Goal: Information Seeking & Learning: Learn about a topic

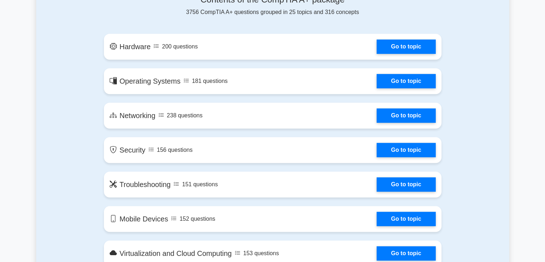
scroll to position [394, 0]
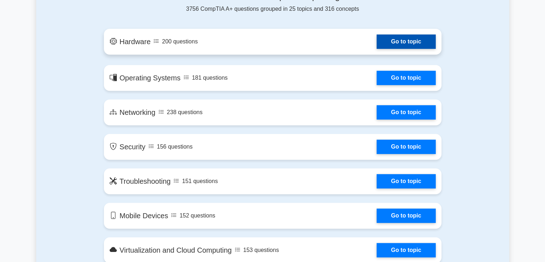
click at [419, 40] on link "Go to topic" at bounding box center [406, 41] width 59 height 14
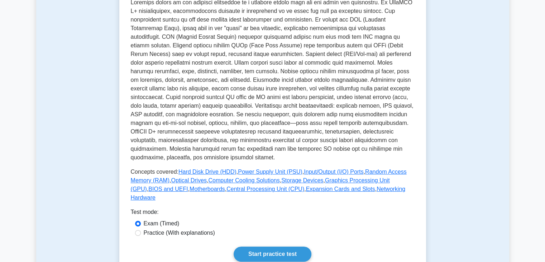
scroll to position [215, 0]
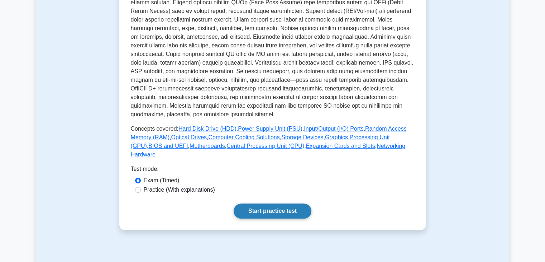
click at [281, 203] on link "Start practice test" at bounding box center [273, 210] width 78 height 15
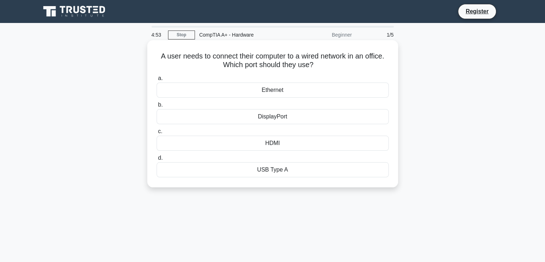
click at [275, 88] on div "Ethernet" at bounding box center [273, 89] width 232 height 15
click at [157, 81] on input "a. Ethernet" at bounding box center [157, 78] width 0 height 5
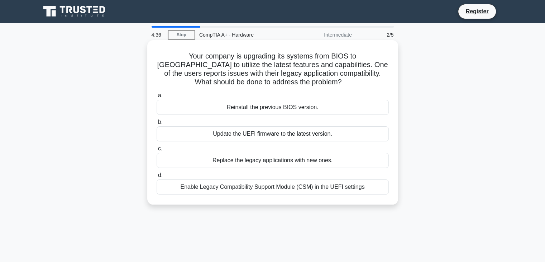
click at [256, 132] on div "Update the UEFI firmware to the latest version." at bounding box center [273, 133] width 232 height 15
click at [157, 124] on input "b. Update the UEFI firmware to the latest version." at bounding box center [157, 122] width 0 height 5
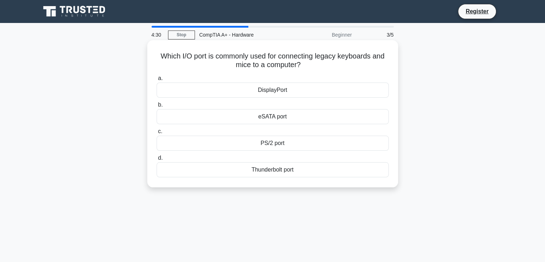
click at [256, 145] on div "PS/2 port" at bounding box center [273, 142] width 232 height 15
click at [157, 134] on input "c. PS/2 port" at bounding box center [157, 131] width 0 height 5
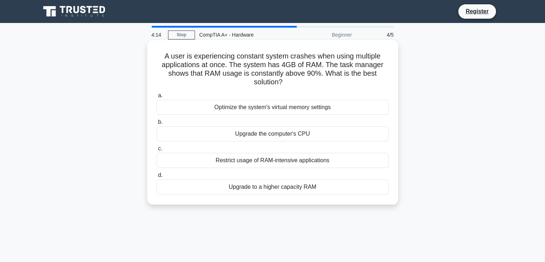
click at [271, 190] on div "Upgrade to a higher capacity RAM" at bounding box center [273, 186] width 232 height 15
click at [157, 177] on input "d. Upgrade to a higher capacity RAM" at bounding box center [157, 175] width 0 height 5
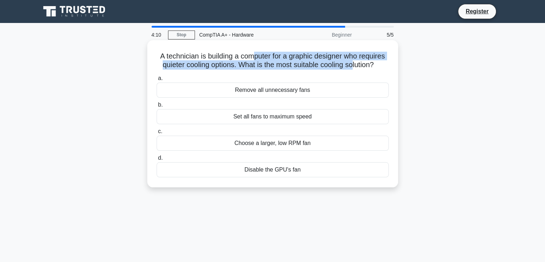
drag, startPoint x: 254, startPoint y: 57, endPoint x: 354, endPoint y: 68, distance: 100.6
click at [354, 68] on h5 "A technician is building a computer for a graphic designer who requires quieter…" at bounding box center [273, 61] width 234 height 18
click at [186, 66] on h5 "A technician is building a computer for a graphic designer who requires quieter…" at bounding box center [273, 61] width 234 height 18
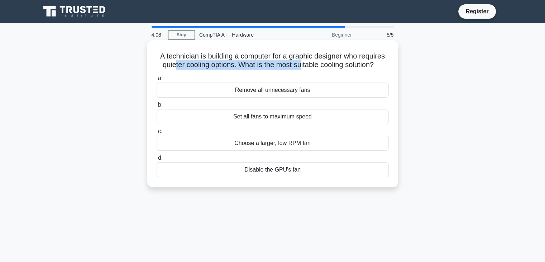
drag, startPoint x: 172, startPoint y: 64, endPoint x: 300, endPoint y: 66, distance: 127.6
click at [300, 66] on h5 "A technician is building a computer for a graphic designer who requires quieter…" at bounding box center [273, 61] width 234 height 18
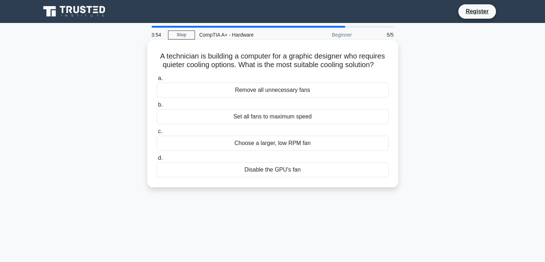
click at [268, 144] on div "Choose a larger, low RPM fan" at bounding box center [273, 142] width 232 height 15
click at [157, 134] on input "c. Choose a larger, low RPM fan" at bounding box center [157, 131] width 0 height 5
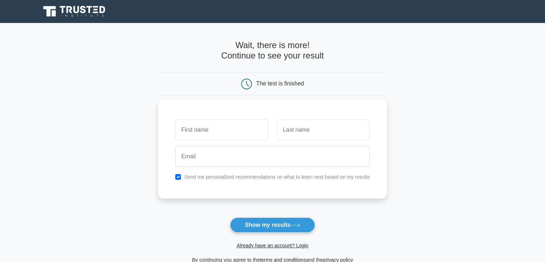
click at [231, 134] on input "text" at bounding box center [221, 129] width 93 height 21
type input "[PERSON_NAME]"
type input "Nillama"
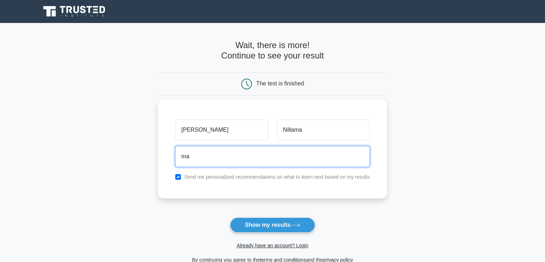
type input "marvinnillama23@gmail.com"
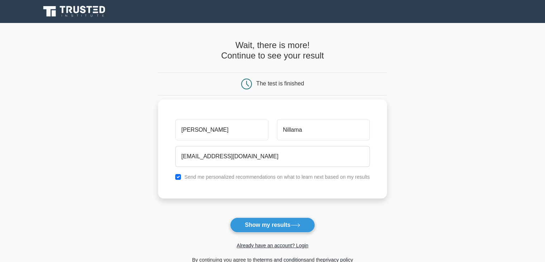
click at [226, 177] on label "Send me personalized recommendations on what to learn next based on my results" at bounding box center [277, 177] width 186 height 6
click at [178, 177] on input "checkbox" at bounding box center [178, 177] width 6 height 6
checkbox input "false"
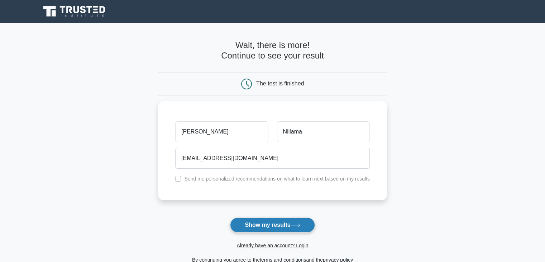
click at [261, 223] on button "Show my results" at bounding box center [272, 224] width 85 height 15
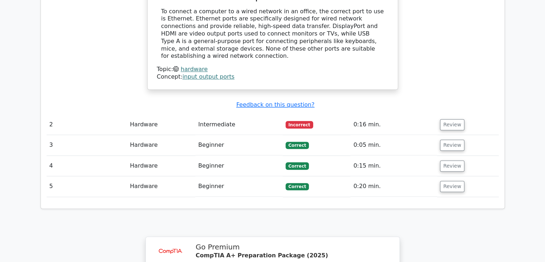
scroll to position [717, 0]
click at [444, 119] on button "Review" at bounding box center [452, 124] width 24 height 11
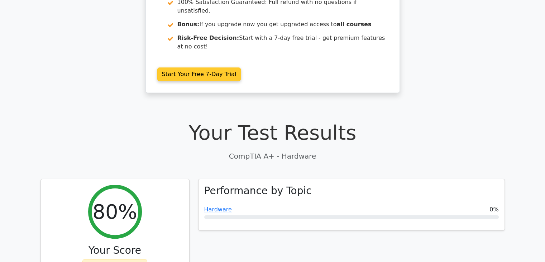
scroll to position [0, 0]
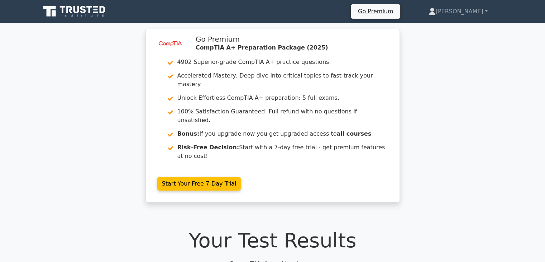
click at [87, 12] on icon at bounding box center [74, 12] width 69 height 14
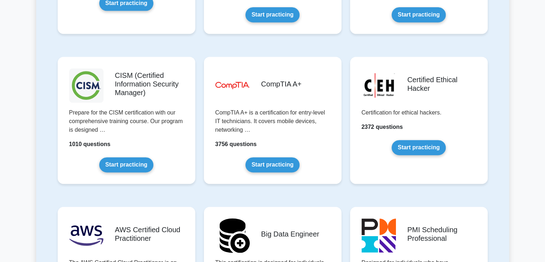
scroll to position [1003, 0]
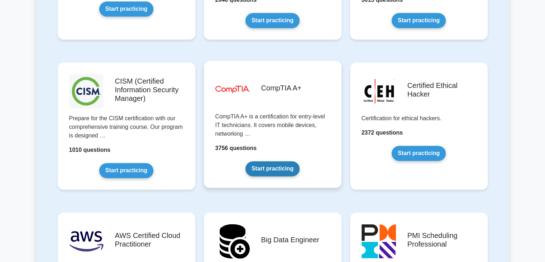
click at [275, 164] on link "Start practicing" at bounding box center [272, 168] width 54 height 15
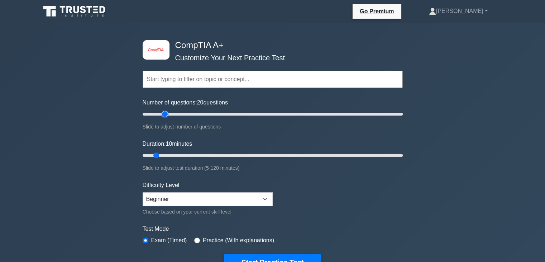
drag, startPoint x: 153, startPoint y: 112, endPoint x: 164, endPoint y: 121, distance: 14.8
type input "20"
click at [164, 118] on input "Number of questions: 20 questions" at bounding box center [273, 114] width 260 height 9
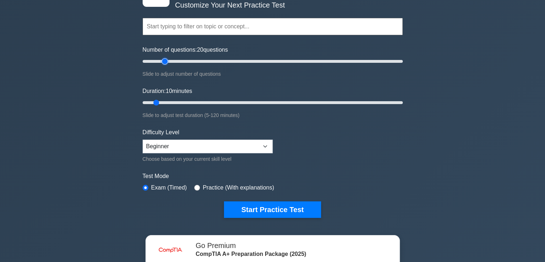
scroll to position [72, 0]
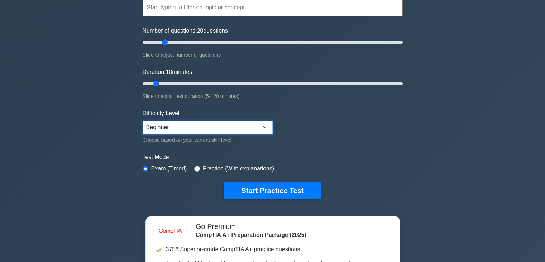
click at [198, 127] on select "Beginner Intermediate Expert" at bounding box center [208, 127] width 130 height 14
select select "intermediate"
click at [143, 120] on select "Beginner Intermediate Expert" at bounding box center [208, 127] width 130 height 14
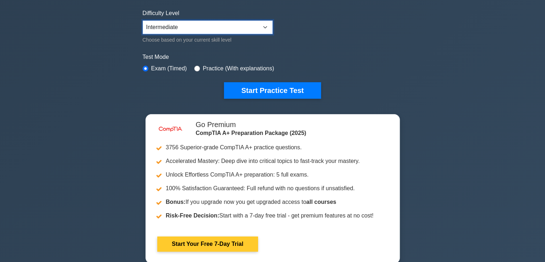
scroll to position [179, 0]
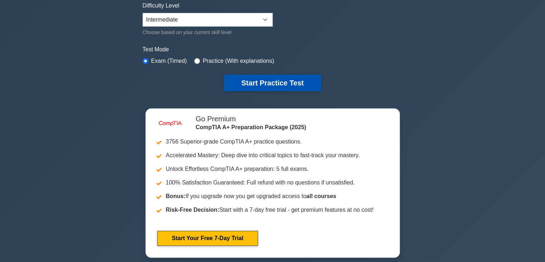
click at [248, 85] on button "Start Practice Test" at bounding box center [272, 83] width 97 height 16
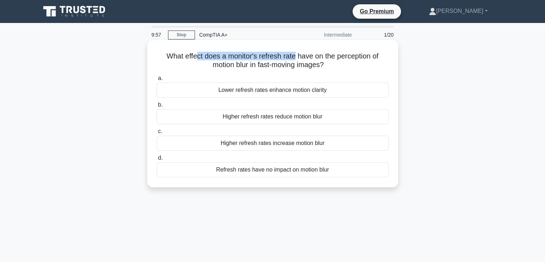
drag, startPoint x: 193, startPoint y: 55, endPoint x: 295, endPoint y: 53, distance: 101.4
click at [295, 53] on h5 "What effect does a monitor's refresh rate have on the perception of motion blur…" at bounding box center [273, 61] width 234 height 18
click at [301, 110] on div "Higher refresh rates reduce motion blur" at bounding box center [273, 116] width 232 height 15
click at [157, 107] on input "b. Higher refresh rates reduce motion blur" at bounding box center [157, 104] width 0 height 5
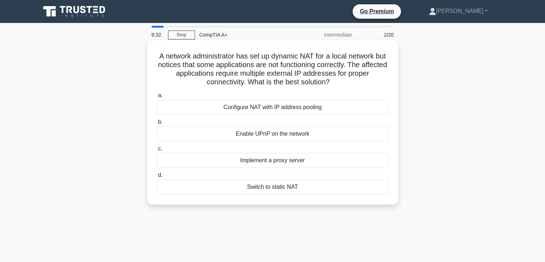
click at [285, 187] on div "Switch to static NAT" at bounding box center [273, 186] width 232 height 15
click at [157, 177] on input "d. Switch to static NAT" at bounding box center [157, 175] width 0 height 5
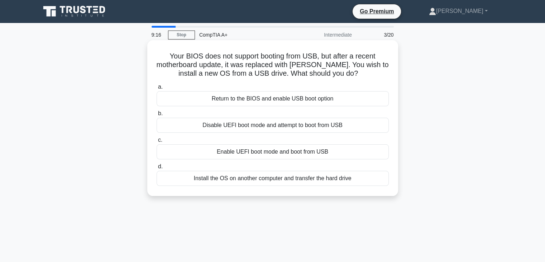
click at [270, 99] on div "Return to the BIOS and enable USB boot option" at bounding box center [273, 98] width 232 height 15
click at [157, 89] on input "a. Return to the BIOS and enable USB boot option" at bounding box center [157, 87] width 0 height 5
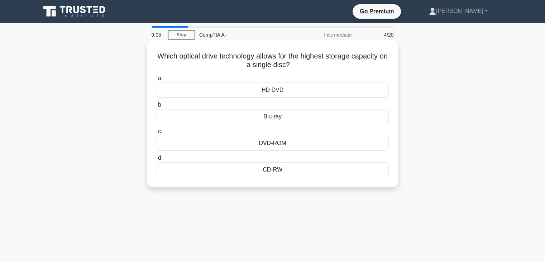
click at [272, 115] on div "Blu-ray" at bounding box center [273, 116] width 232 height 15
click at [157, 107] on input "b. Blu-ray" at bounding box center [157, 104] width 0 height 5
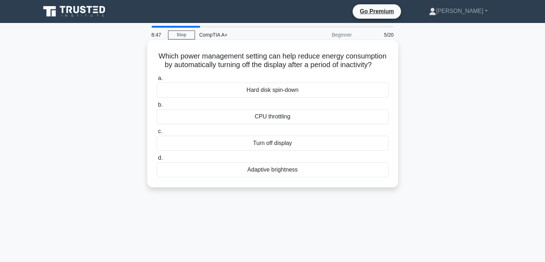
click at [267, 149] on div "Turn off display" at bounding box center [273, 142] width 232 height 15
click at [157, 134] on input "c. Turn off display" at bounding box center [157, 131] width 0 height 5
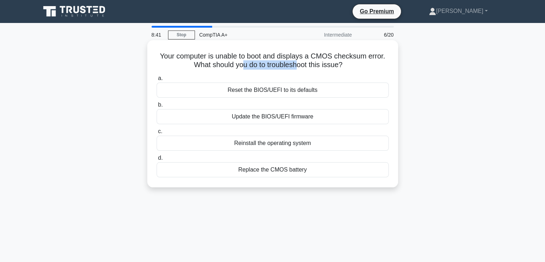
drag, startPoint x: 243, startPoint y: 64, endPoint x: 296, endPoint y: 63, distance: 53.4
click at [296, 63] on h5 "Your computer is unable to boot and displays a CMOS checksum error. What should…" at bounding box center [273, 61] width 234 height 18
click at [268, 171] on div "Replace the CMOS battery" at bounding box center [273, 169] width 232 height 15
click at [157, 160] on input "d. Replace the CMOS battery" at bounding box center [157, 158] width 0 height 5
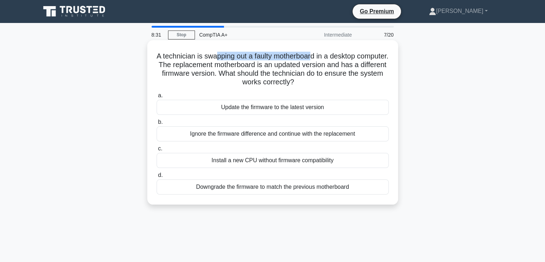
drag, startPoint x: 233, startPoint y: 56, endPoint x: 331, endPoint y: 58, distance: 97.5
click at [331, 58] on h5 "A technician is swapping out a faulty motherboard in a desktop computer. The re…" at bounding box center [273, 69] width 234 height 35
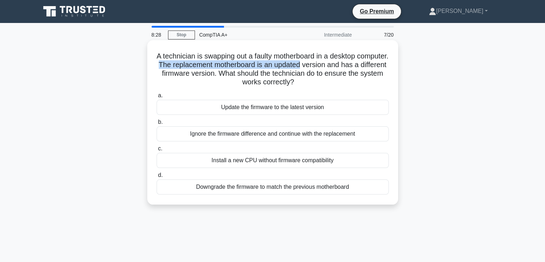
drag, startPoint x: 208, startPoint y: 66, endPoint x: 337, endPoint y: 67, distance: 129.0
click at [337, 67] on h5 "A technician is swapping out a faulty motherboard in a desktop computer. The re…" at bounding box center [273, 69] width 234 height 35
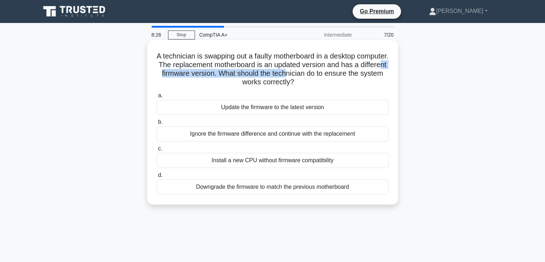
drag, startPoint x: 188, startPoint y: 75, endPoint x: 325, endPoint y: 75, distance: 136.2
click at [325, 75] on h5 "A technician is swapping out a faulty motherboard in a desktop computer. The re…" at bounding box center [273, 69] width 234 height 35
click at [259, 187] on div "Downgrade the firmware to match the previous motherboard" at bounding box center [273, 186] width 232 height 15
click at [157, 177] on input "d. Downgrade the firmware to match the previous motherboard" at bounding box center [157, 175] width 0 height 5
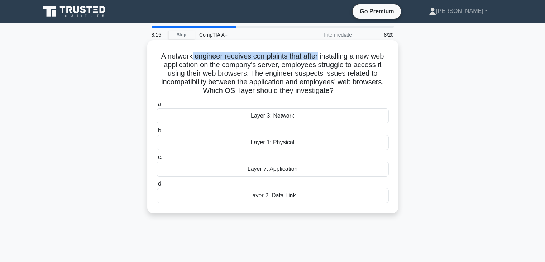
drag, startPoint x: 190, startPoint y: 56, endPoint x: 320, endPoint y: 57, distance: 129.7
click at [320, 57] on h5 "A network engineer receives complaints that after installing a new web applicat…" at bounding box center [273, 74] width 234 height 44
drag, startPoint x: 208, startPoint y: 56, endPoint x: 343, endPoint y: 56, distance: 134.7
click at [343, 56] on h5 "A network engineer receives complaints that after installing a new web applicat…" at bounding box center [273, 74] width 234 height 44
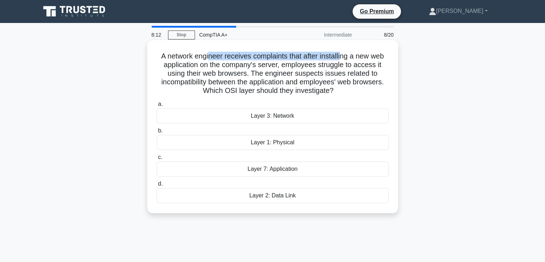
click at [343, 56] on h5 "A network engineer receives complaints that after installing a new web applicat…" at bounding box center [273, 74] width 234 height 44
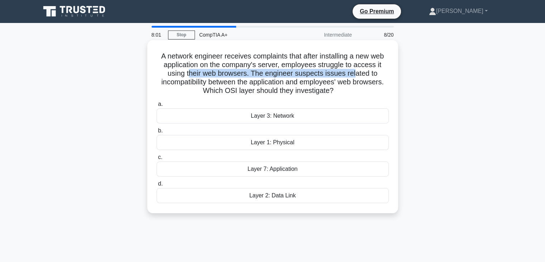
drag, startPoint x: 190, startPoint y: 75, endPoint x: 355, endPoint y: 75, distance: 165.2
click at [355, 75] on h5 "A network engineer receives complaints that after installing a new web applicat…" at bounding box center [273, 74] width 234 height 44
click at [334, 75] on h5 "A network engineer receives complaints that after installing a new web applicat…" at bounding box center [273, 74] width 234 height 44
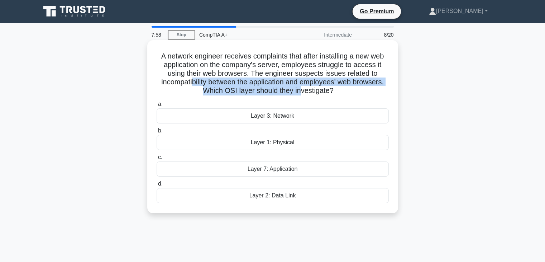
drag, startPoint x: 191, startPoint y: 81, endPoint x: 302, endPoint y: 91, distance: 110.9
click at [302, 91] on h5 "A network engineer receives complaints that after installing a new web applicat…" at bounding box center [273, 74] width 234 height 44
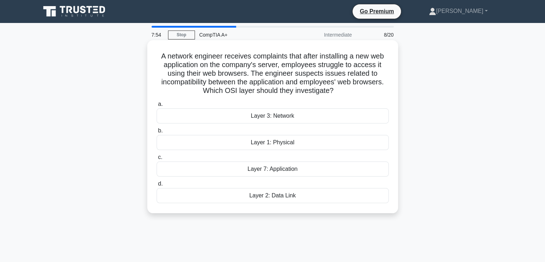
click at [284, 114] on div "Layer 3: Network" at bounding box center [273, 115] width 232 height 15
click at [157, 106] on input "a. Layer 3: Network" at bounding box center [157, 104] width 0 height 5
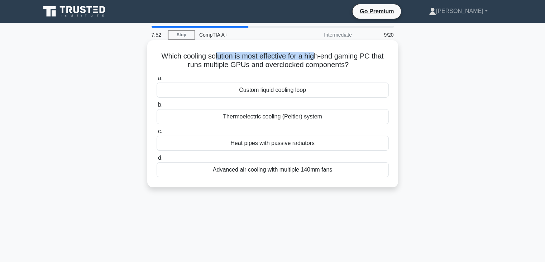
drag, startPoint x: 225, startPoint y: 57, endPoint x: 314, endPoint y: 53, distance: 89.7
click at [314, 53] on h5 "Which cooling solution is most effective for a high-end gaming PC that runs mul…" at bounding box center [273, 61] width 234 height 18
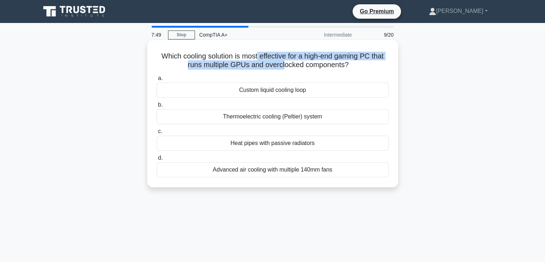
drag, startPoint x: 258, startPoint y: 59, endPoint x: 283, endPoint y: 68, distance: 27.1
click at [283, 68] on h5 "Which cooling solution is most effective for a high-end gaming PC that runs mul…" at bounding box center [273, 61] width 234 height 18
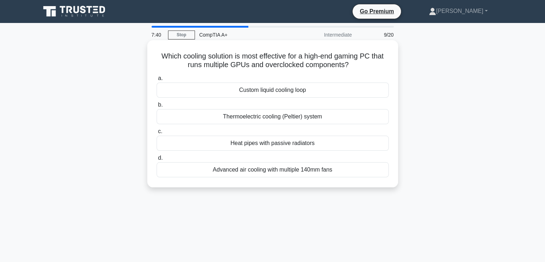
click at [259, 140] on div "Heat pipes with passive radiators" at bounding box center [273, 142] width 232 height 15
click at [157, 134] on input "c. Heat pipes with passive radiators" at bounding box center [157, 131] width 0 height 5
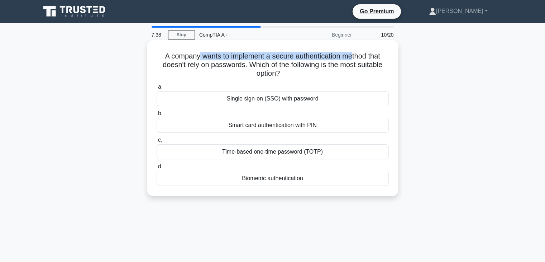
drag, startPoint x: 200, startPoint y: 56, endPoint x: 354, endPoint y: 56, distance: 154.5
click at [354, 56] on h5 "A company wants to implement a secure authentication method that doesn't rely o…" at bounding box center [273, 65] width 234 height 27
click at [190, 62] on h5 "A company wants to implement a secure authentication method that doesn't rely o…" at bounding box center [273, 65] width 234 height 27
click at [281, 181] on div "Biometric authentication" at bounding box center [273, 178] width 232 height 15
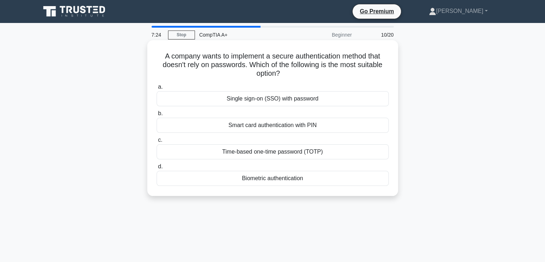
click at [157, 169] on input "d. Biometric authentication" at bounding box center [157, 166] width 0 height 5
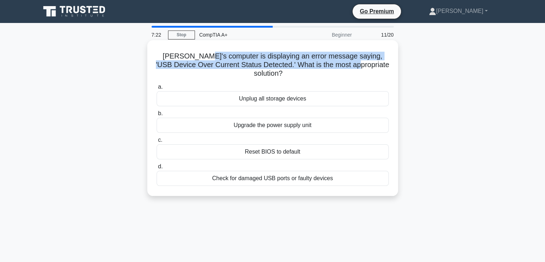
drag, startPoint x: 202, startPoint y: 56, endPoint x: 339, endPoint y: 64, distance: 137.5
click at [339, 64] on h5 "Jeff's computer is displaying an error message saying, 'USB Device Over Current…" at bounding box center [273, 65] width 234 height 27
drag, startPoint x: 212, startPoint y: 55, endPoint x: 314, endPoint y: 66, distance: 102.3
click at [314, 66] on h5 "Jeff's computer is displaying an error message saying, 'USB Device Over Current…" at bounding box center [273, 65] width 234 height 27
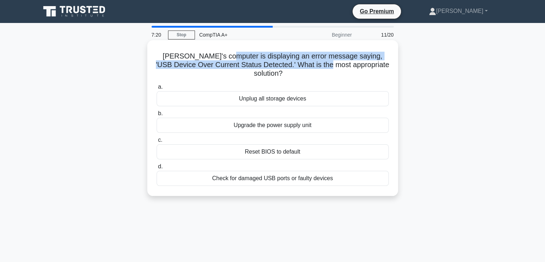
click at [314, 66] on h5 "Jeff's computer is displaying an error message saying, 'USB Device Over Current…" at bounding box center [273, 65] width 234 height 27
drag, startPoint x: 215, startPoint y: 57, endPoint x: 329, endPoint y: 62, distance: 113.7
click at [329, 62] on h5 "Jeff's computer is displaying an error message saying, 'USB Device Over Current…" at bounding box center [273, 65] width 234 height 27
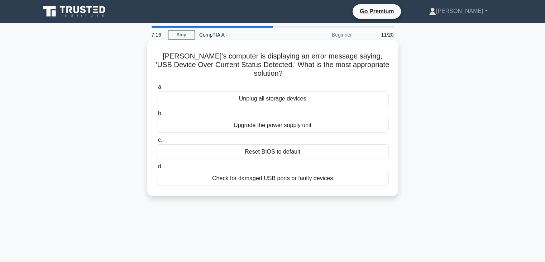
click at [202, 57] on h5 "Jeff's computer is displaying an error message saying, 'USB Device Over Current…" at bounding box center [273, 65] width 234 height 27
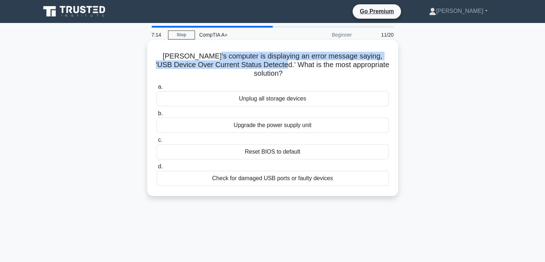
drag, startPoint x: 199, startPoint y: 58, endPoint x: 265, endPoint y: 61, distance: 66.0
click at [265, 61] on h5 "Jeff's computer is displaying an error message saying, 'USB Device Over Current…" at bounding box center [273, 65] width 234 height 27
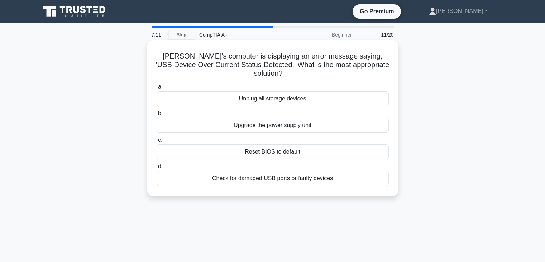
click at [303, 171] on div "Check for damaged USB ports or faulty devices" at bounding box center [273, 178] width 232 height 15
click at [157, 169] on input "d. Check for damaged USB ports or faulty devices" at bounding box center [157, 166] width 0 height 5
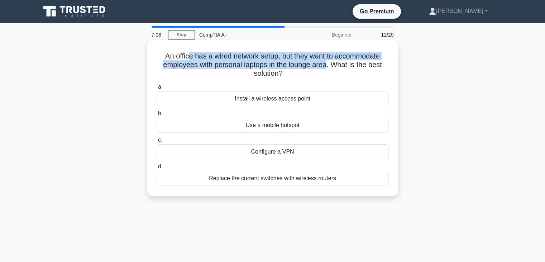
drag, startPoint x: 190, startPoint y: 56, endPoint x: 328, endPoint y: 61, distance: 137.3
click at [328, 61] on h5 "An office has a wired network setup, but they want to accommodate employees wit…" at bounding box center [273, 65] width 234 height 27
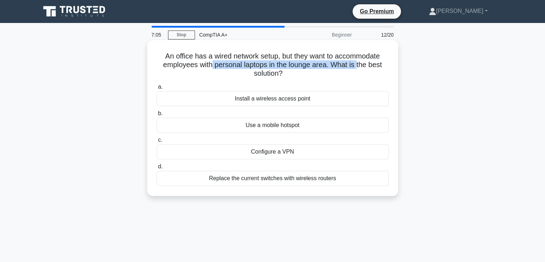
drag, startPoint x: 211, startPoint y: 65, endPoint x: 359, endPoint y: 67, distance: 148.4
click at [359, 67] on h5 "An office has a wired network setup, but they want to accommodate employees wit…" at bounding box center [273, 65] width 234 height 27
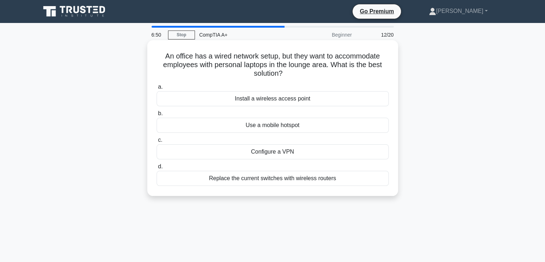
click at [219, 100] on div "Install a wireless access point" at bounding box center [273, 98] width 232 height 15
click at [157, 89] on input "a. Install a wireless access point" at bounding box center [157, 87] width 0 height 5
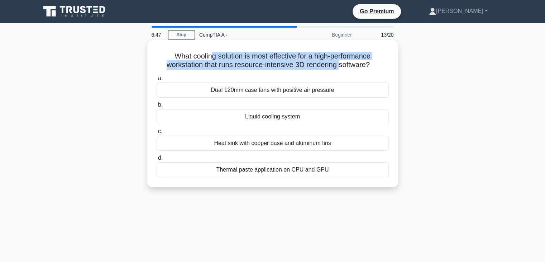
drag, startPoint x: 211, startPoint y: 56, endPoint x: 341, endPoint y: 62, distance: 130.6
click at [341, 62] on h5 "What cooling solution is most effective for a high-performance workstation that…" at bounding box center [273, 61] width 234 height 18
drag, startPoint x: 341, startPoint y: 62, endPoint x: 207, endPoint y: 54, distance: 134.3
click at [207, 54] on h5 "What cooling solution is most effective for a high-performance workstation that…" at bounding box center [273, 61] width 234 height 18
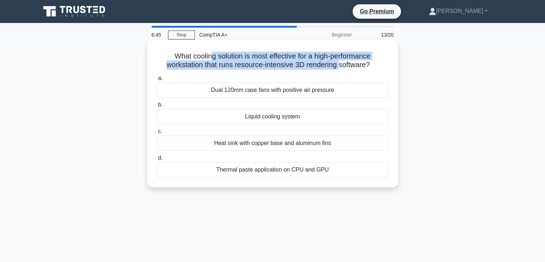
click at [207, 54] on h5 "What cooling solution is most effective for a high-performance workstation that…" at bounding box center [273, 61] width 234 height 18
drag, startPoint x: 197, startPoint y: 54, endPoint x: 327, endPoint y: 64, distance: 130.4
click at [327, 64] on h5 "What cooling solution is most effective for a high-performance workstation that…" at bounding box center [273, 61] width 234 height 18
click at [328, 64] on h5 "What cooling solution is most effective for a high-performance workstation that…" at bounding box center [273, 61] width 234 height 18
drag, startPoint x: 328, startPoint y: 64, endPoint x: 241, endPoint y: 55, distance: 87.1
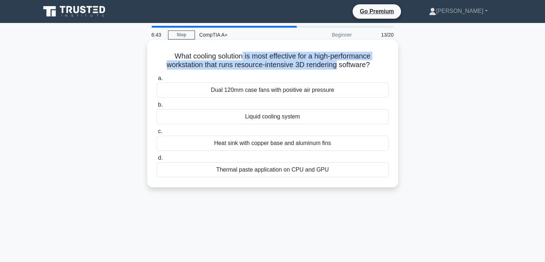
click at [241, 55] on h5 "What cooling solution is most effective for a high-performance workstation that…" at bounding box center [273, 61] width 234 height 18
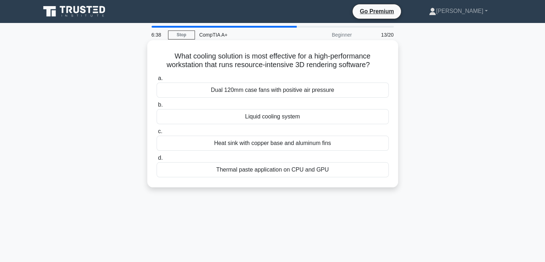
click at [264, 146] on div "Heat sink with copper base and aluminum fins" at bounding box center [273, 142] width 232 height 15
click at [157, 134] on input "c. Heat sink with copper base and aluminum fins" at bounding box center [157, 131] width 0 height 5
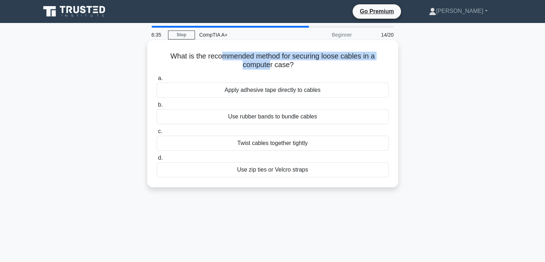
drag, startPoint x: 222, startPoint y: 55, endPoint x: 270, endPoint y: 65, distance: 49.4
click at [270, 65] on h5 "What is the recommended method for securing loose cables in a computer case? .s…" at bounding box center [273, 61] width 234 height 18
drag, startPoint x: 270, startPoint y: 65, endPoint x: 237, endPoint y: 58, distance: 34.4
click at [237, 58] on h5 "What is the recommended method for securing loose cables in a computer case? .s…" at bounding box center [273, 61] width 234 height 18
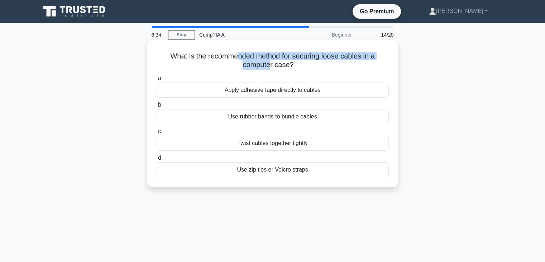
click at [237, 58] on h5 "What is the recommended method for securing loose cables in a computer case? .s…" at bounding box center [273, 61] width 234 height 18
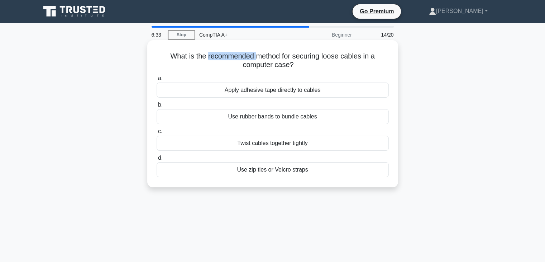
click at [237, 58] on h5 "What is the recommended method for securing loose cables in a computer case? .s…" at bounding box center [273, 61] width 234 height 18
click at [263, 170] on div "Use zip ties or Velcro straps" at bounding box center [273, 169] width 232 height 15
click at [157, 160] on input "d. Use zip ties or Velcro straps" at bounding box center [157, 158] width 0 height 5
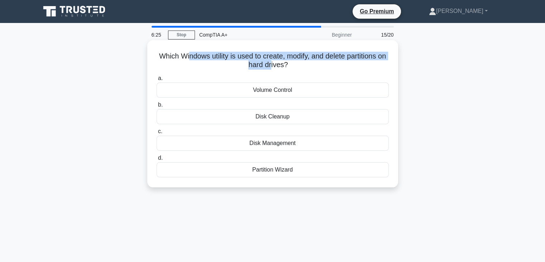
drag, startPoint x: 192, startPoint y: 56, endPoint x: 277, endPoint y: 64, distance: 85.3
click at [277, 64] on h5 "Which Windows utility is used to create, modify, and delete partitions on hard …" at bounding box center [273, 61] width 234 height 18
drag, startPoint x: 277, startPoint y: 64, endPoint x: 188, endPoint y: 61, distance: 88.9
click at [188, 61] on h5 "Which Windows utility is used to create, modify, and delete partitions on hard …" at bounding box center [273, 61] width 234 height 18
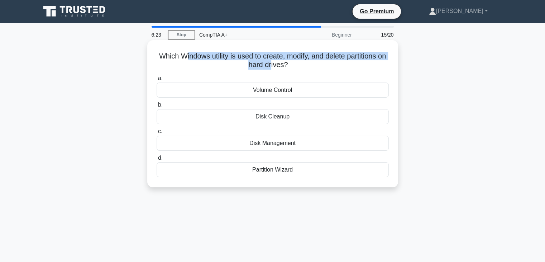
click at [188, 61] on h5 "Which Windows utility is used to create, modify, and delete partitions on hard …" at bounding box center [273, 61] width 234 height 18
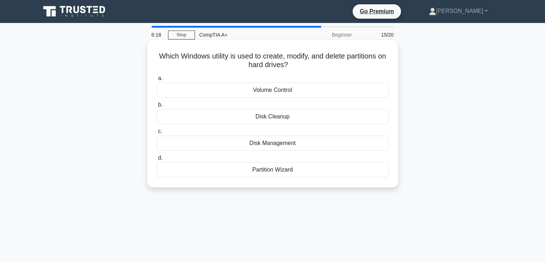
click at [277, 148] on div "Disk Management" at bounding box center [273, 142] width 232 height 15
click at [157, 134] on input "c. Disk Management" at bounding box center [157, 131] width 0 height 5
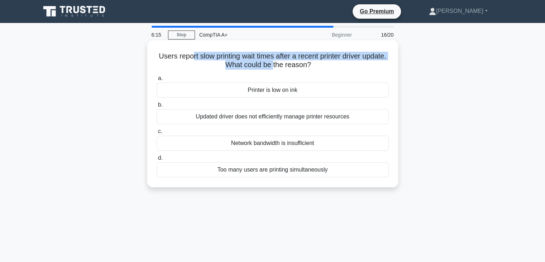
drag, startPoint x: 211, startPoint y: 57, endPoint x: 286, endPoint y: 66, distance: 76.2
click at [286, 66] on h5 "Users report slow printing wait times after a recent printer driver update. Wha…" at bounding box center [273, 61] width 234 height 18
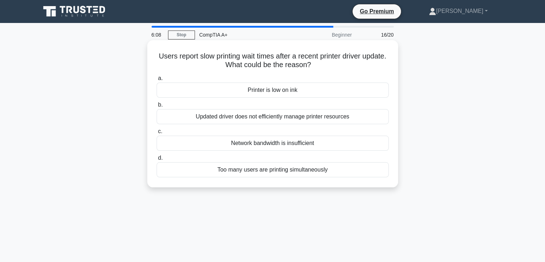
click at [280, 116] on div "Updated driver does not efficiently manage printer resources" at bounding box center [273, 116] width 232 height 15
click at [157, 107] on input "b. Updated driver does not efficiently manage printer resources" at bounding box center [157, 104] width 0 height 5
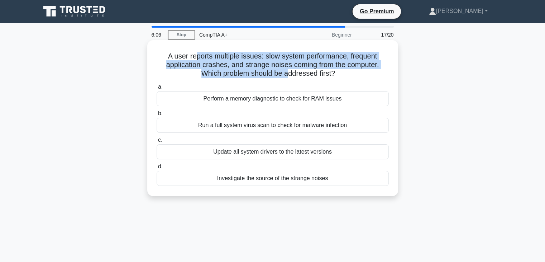
drag, startPoint x: 192, startPoint y: 54, endPoint x: 288, endPoint y: 72, distance: 97.8
click at [288, 72] on h5 "A user reports multiple issues: slow system performance, frequent application c…" at bounding box center [273, 65] width 234 height 27
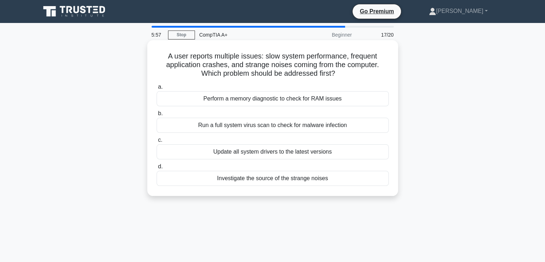
click at [232, 154] on div "Update all system drivers to the latest versions" at bounding box center [273, 151] width 232 height 15
click at [157, 142] on input "c. Update all system drivers to the latest versions" at bounding box center [157, 140] width 0 height 5
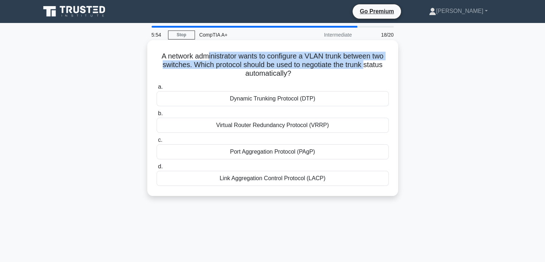
drag, startPoint x: 204, startPoint y: 57, endPoint x: 367, endPoint y: 66, distance: 163.3
click at [367, 66] on h5 "A network administrator wants to configure a VLAN trunk between two switches. W…" at bounding box center [273, 65] width 234 height 27
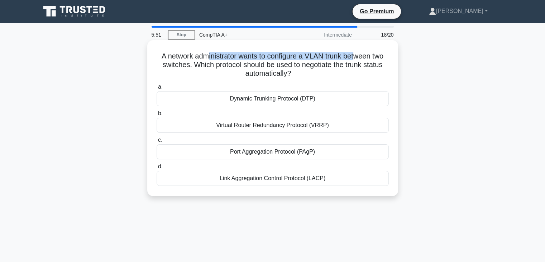
drag, startPoint x: 229, startPoint y: 58, endPoint x: 358, endPoint y: 58, distance: 128.6
click at [358, 58] on h5 "A network administrator wants to configure a VLAN trunk between two switches. W…" at bounding box center [273, 65] width 234 height 27
click at [277, 102] on div "Dynamic Trunking Protocol (DTP)" at bounding box center [273, 98] width 232 height 15
click at [157, 89] on input "a. Dynamic Trunking Protocol (DTP)" at bounding box center [157, 87] width 0 height 5
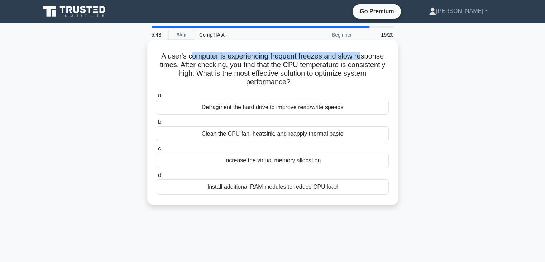
drag, startPoint x: 191, startPoint y: 56, endPoint x: 362, endPoint y: 58, distance: 171.7
click at [362, 58] on h5 "A user's computer is experiencing frequent freezes and slow response times. Aft…" at bounding box center [273, 69] width 234 height 35
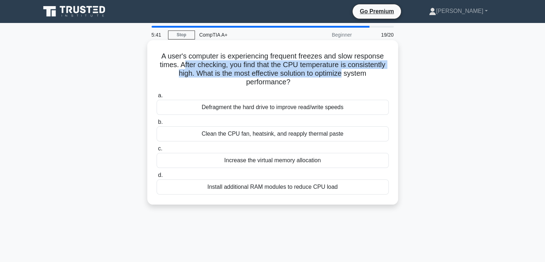
drag, startPoint x: 182, startPoint y: 66, endPoint x: 346, endPoint y: 70, distance: 164.2
click at [346, 70] on h5 "A user's computer is experiencing frequent freezes and slow response times. Aft…" at bounding box center [273, 69] width 234 height 35
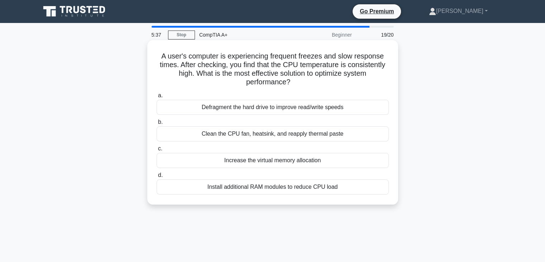
click at [265, 137] on div "Clean the CPU fan, heatsink, and reapply thermal paste" at bounding box center [273, 133] width 232 height 15
click at [157, 124] on input "b. Clean the CPU fan, heatsink, and reapply thermal paste" at bounding box center [157, 122] width 0 height 5
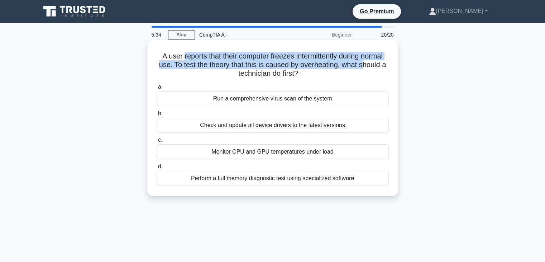
drag, startPoint x: 179, startPoint y: 55, endPoint x: 366, endPoint y: 61, distance: 186.8
click at [366, 61] on h5 "A user reports that their computer freezes intermittently during normal use. To…" at bounding box center [273, 65] width 234 height 27
click at [225, 59] on h5 "A user reports that their computer freezes intermittently during normal use. To…" at bounding box center [273, 65] width 234 height 27
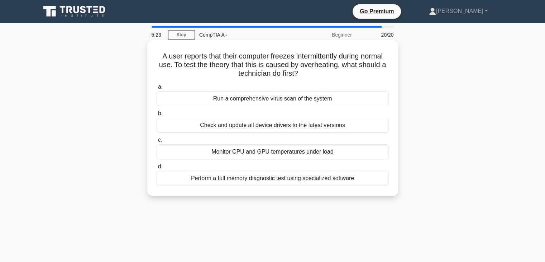
click at [247, 152] on div "Monitor CPU and GPU temperatures under load" at bounding box center [273, 151] width 232 height 15
click at [157, 142] on input "c. Monitor CPU and GPU temperatures under load" at bounding box center [157, 140] width 0 height 5
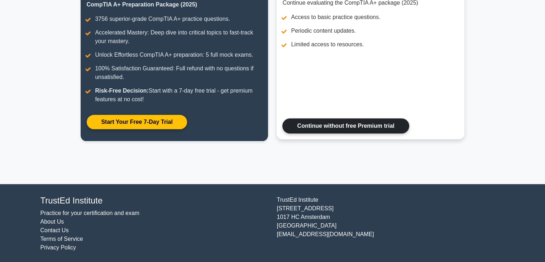
scroll to position [113, 0]
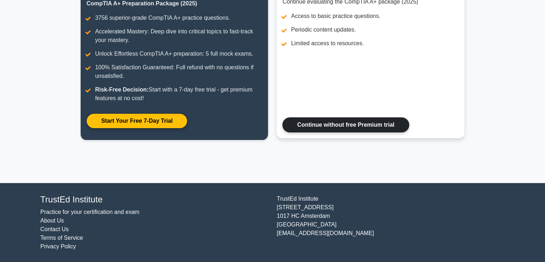
click at [324, 125] on link "Continue without free Premium trial" at bounding box center [345, 124] width 126 height 15
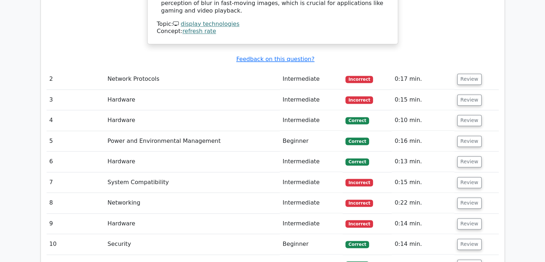
scroll to position [1003, 0]
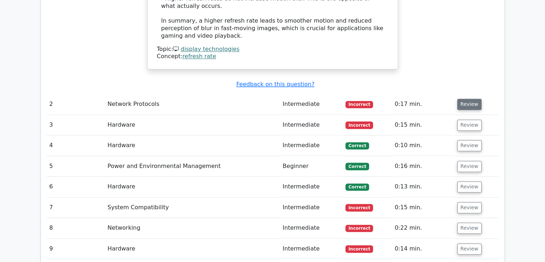
click at [470, 99] on button "Review" at bounding box center [469, 104] width 24 height 11
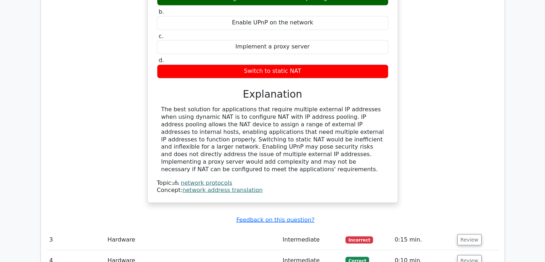
scroll to position [1218, 0]
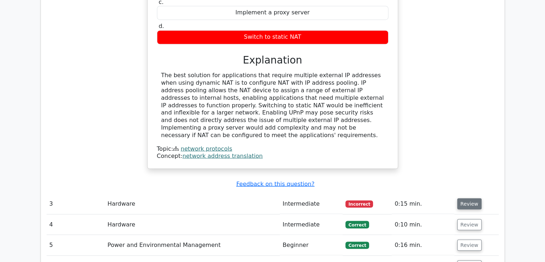
click at [467, 198] on button "Review" at bounding box center [469, 203] width 24 height 11
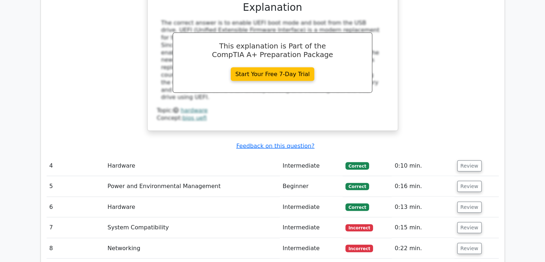
scroll to position [1720, 0]
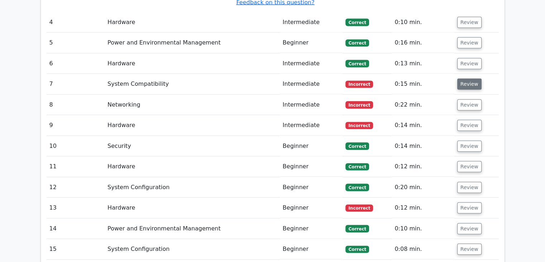
click at [469, 78] on button "Review" at bounding box center [469, 83] width 24 height 11
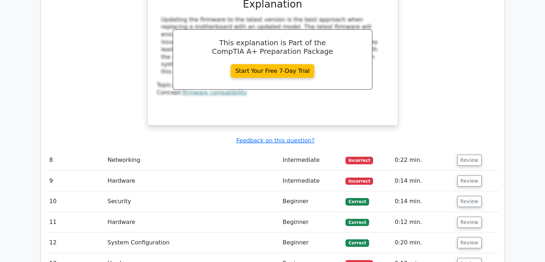
scroll to position [2043, 0]
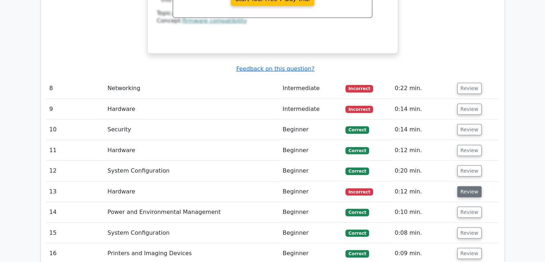
click at [465, 186] on button "Review" at bounding box center [469, 191] width 24 height 11
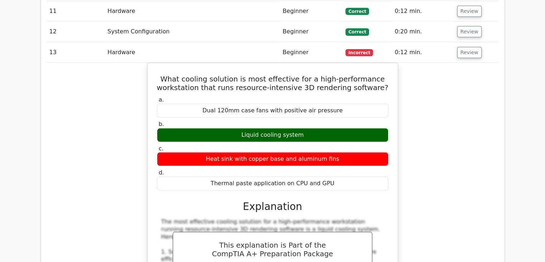
scroll to position [2186, 0]
